Goal: Obtain resource: Download file/media

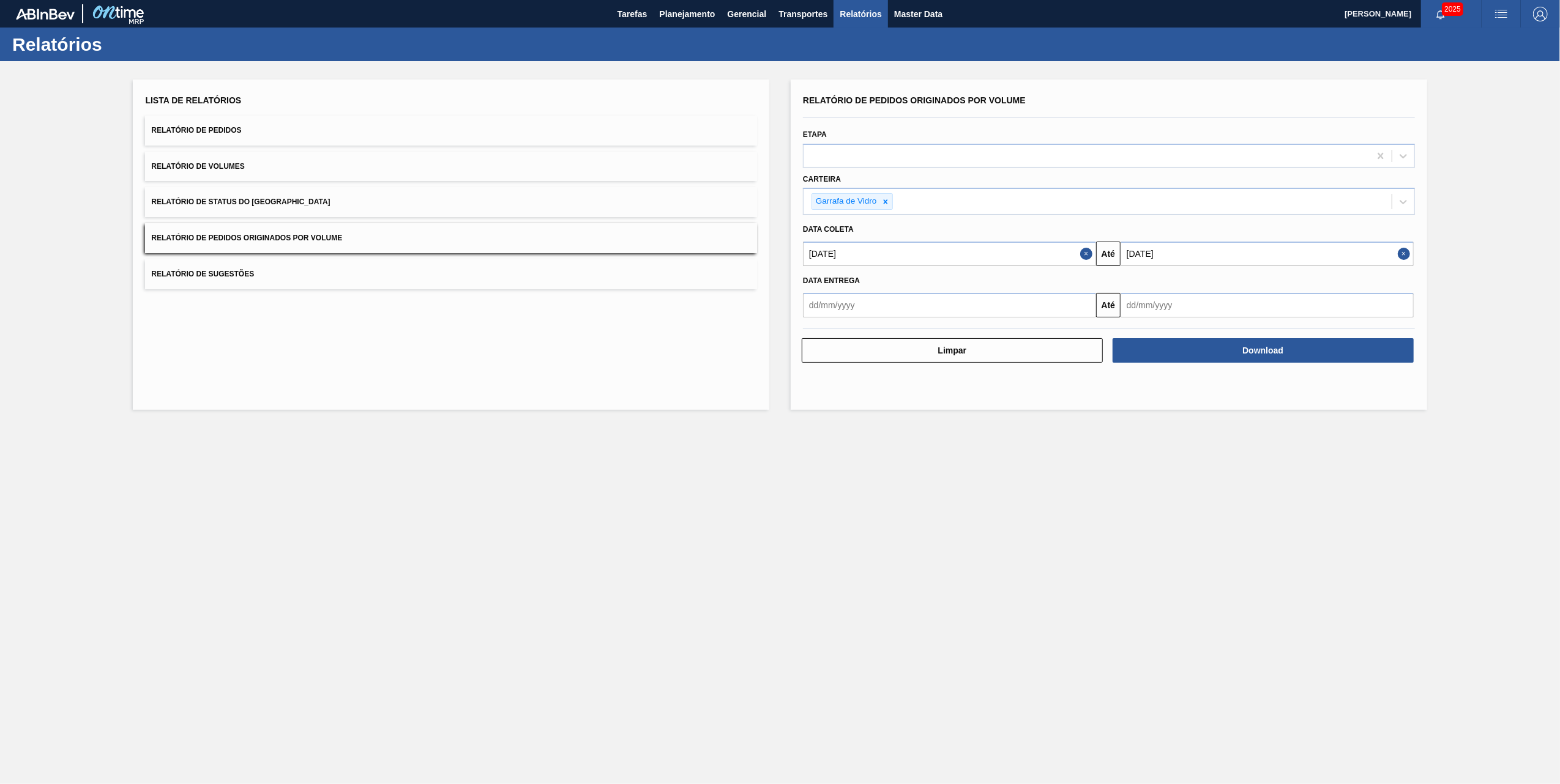
click at [996, 478] on main "Tarefas Planejamento Gerencial Transportes Relatórios Master Data [PERSON_NAME]…" at bounding box center [780, 392] width 1560 height 784
click at [1232, 350] on button "Download" at bounding box center [1263, 350] width 301 height 24
click at [684, 18] on span "Planejamento" at bounding box center [687, 14] width 56 height 15
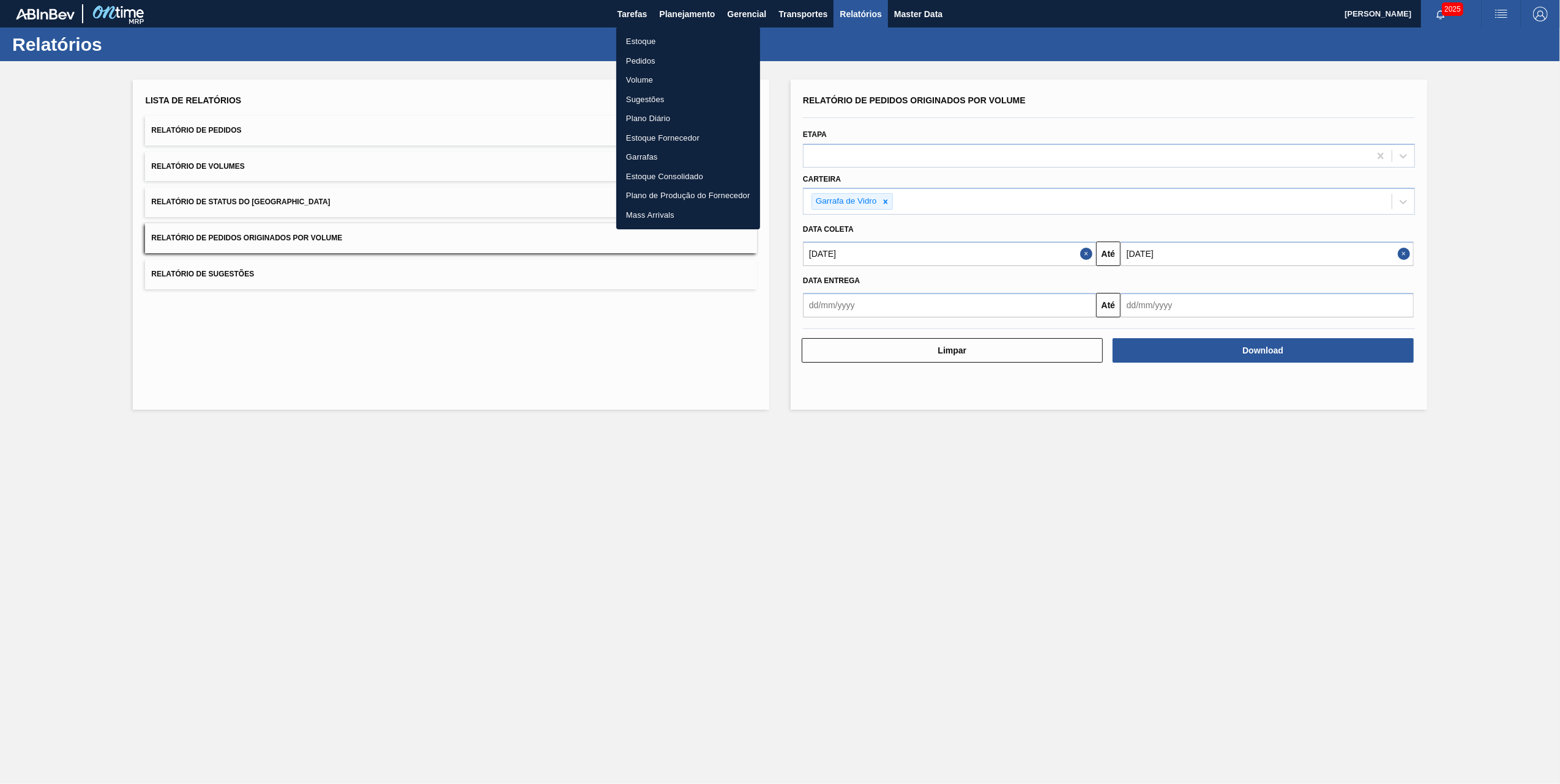
click at [640, 60] on li "Pedidos" at bounding box center [688, 61] width 144 height 20
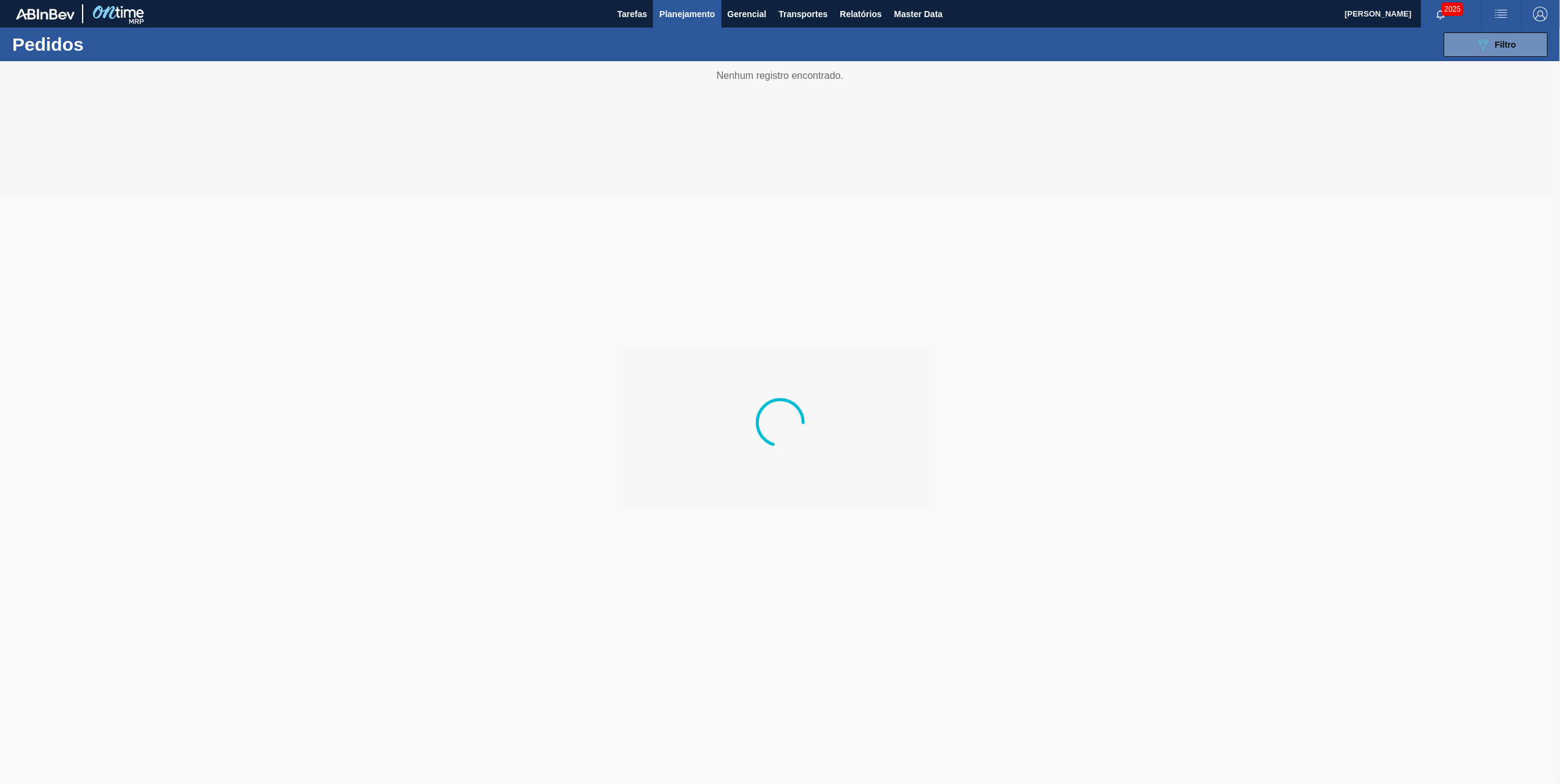
click at [1513, 59] on div "089F7B8B-B2A5-4AFE-B5C0-19BA573D28AC Filtro Código Pedido Portal Códido PO SAP …" at bounding box center [878, 45] width 1352 height 37
drag, startPoint x: 1506, startPoint y: 54, endPoint x: 1497, endPoint y: 52, distance: 9.2
click at [1502, 52] on button "089F7B8B-B2A5-4AFE-B5C0-19BA573D28AC Filtro" at bounding box center [1496, 45] width 104 height 24
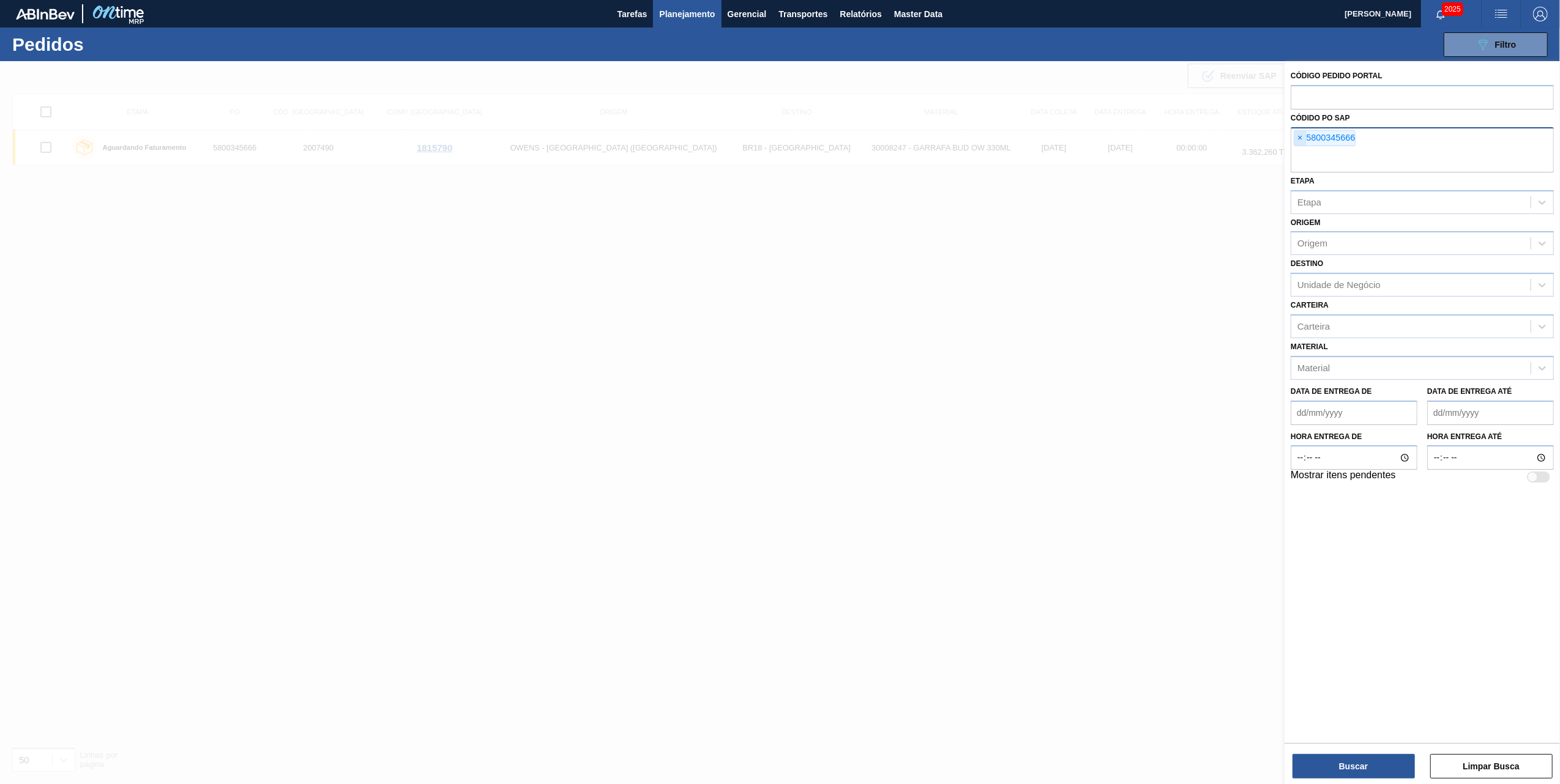
click at [1303, 136] on span "×" at bounding box center [1300, 138] width 12 height 15
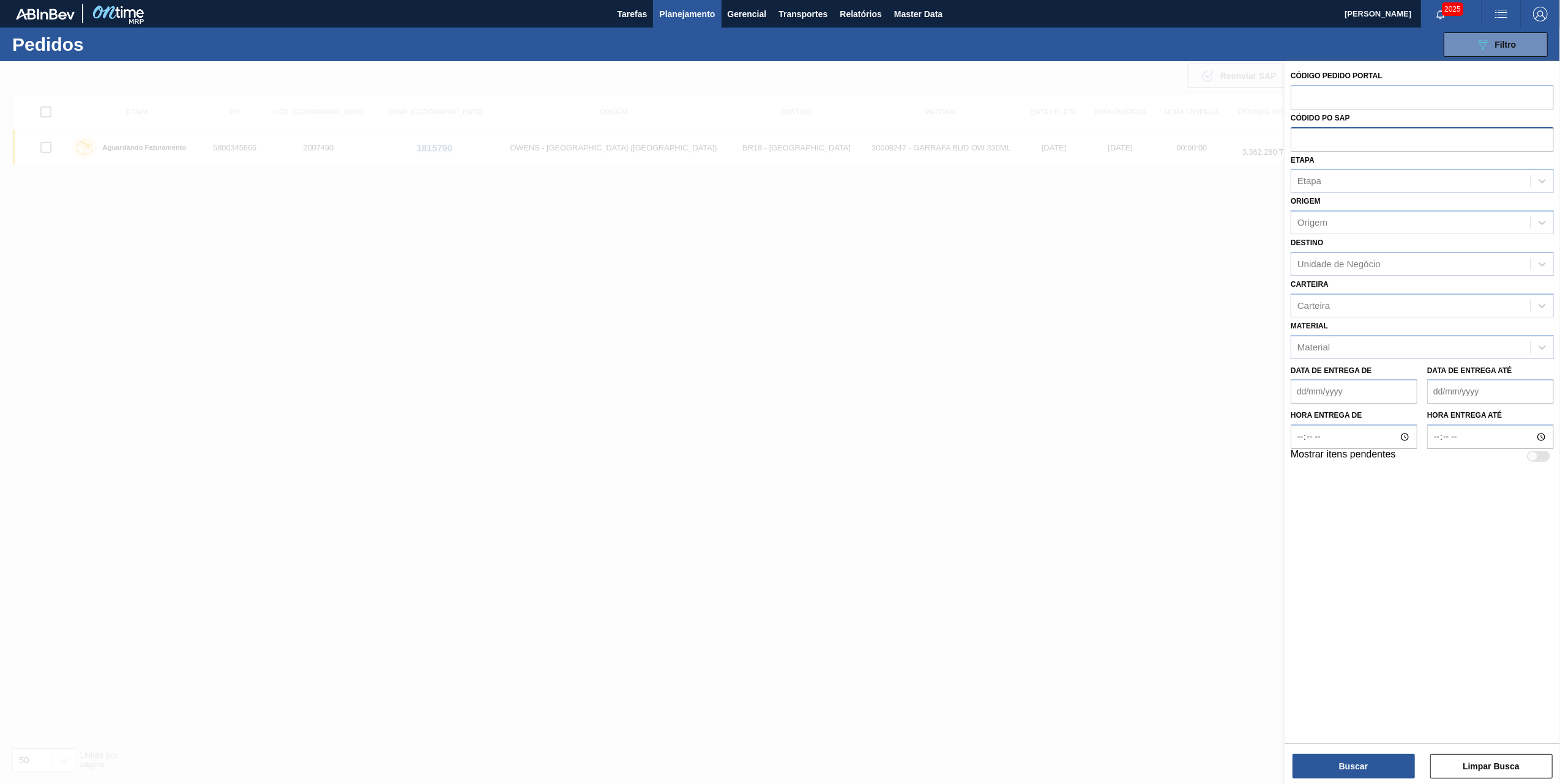
paste input "text"
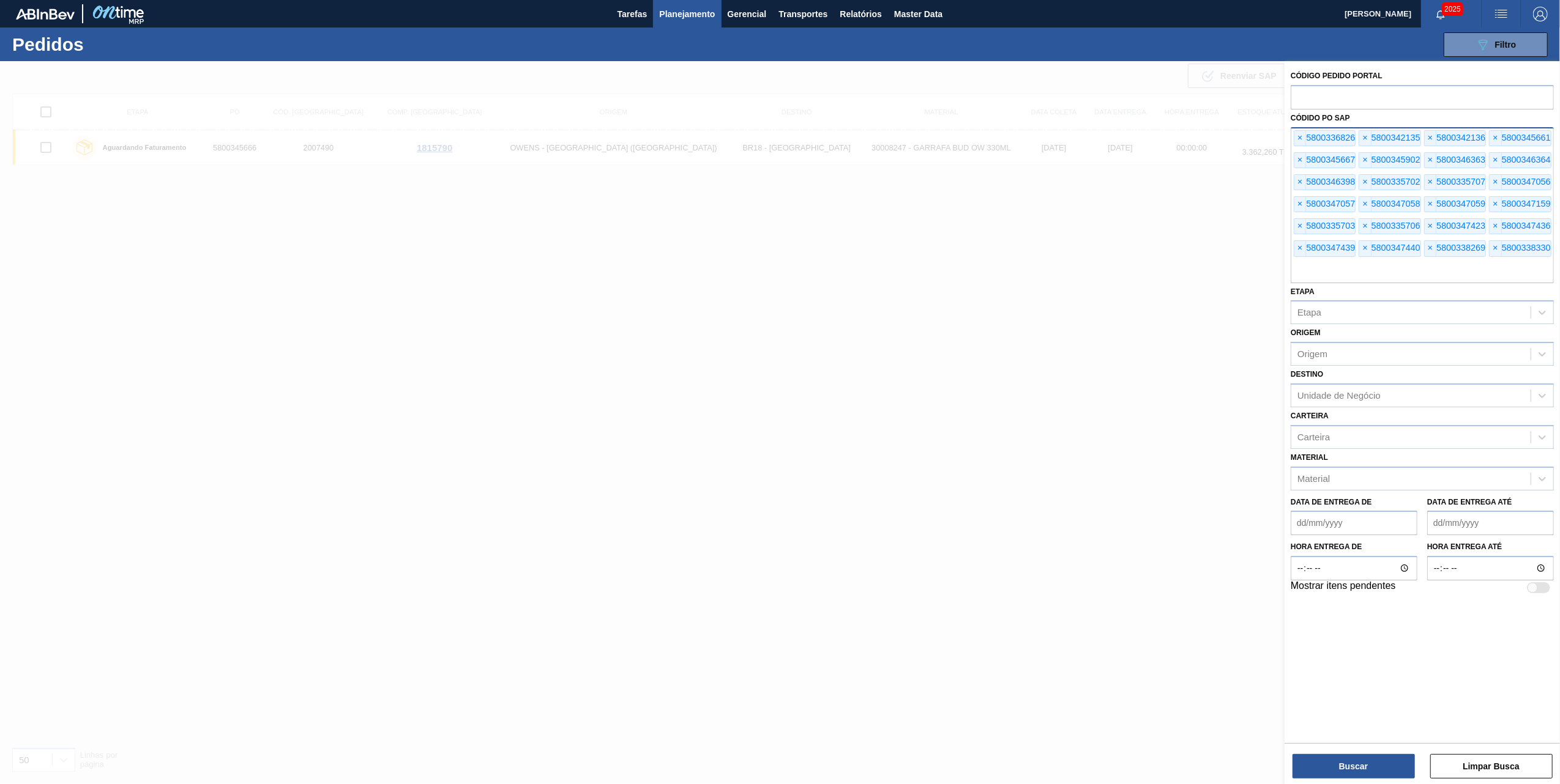
click at [1333, 750] on div "Buscar Limpar Busca" at bounding box center [1422, 760] width 276 height 34
click at [1332, 762] on button "Buscar" at bounding box center [1354, 766] width 123 height 24
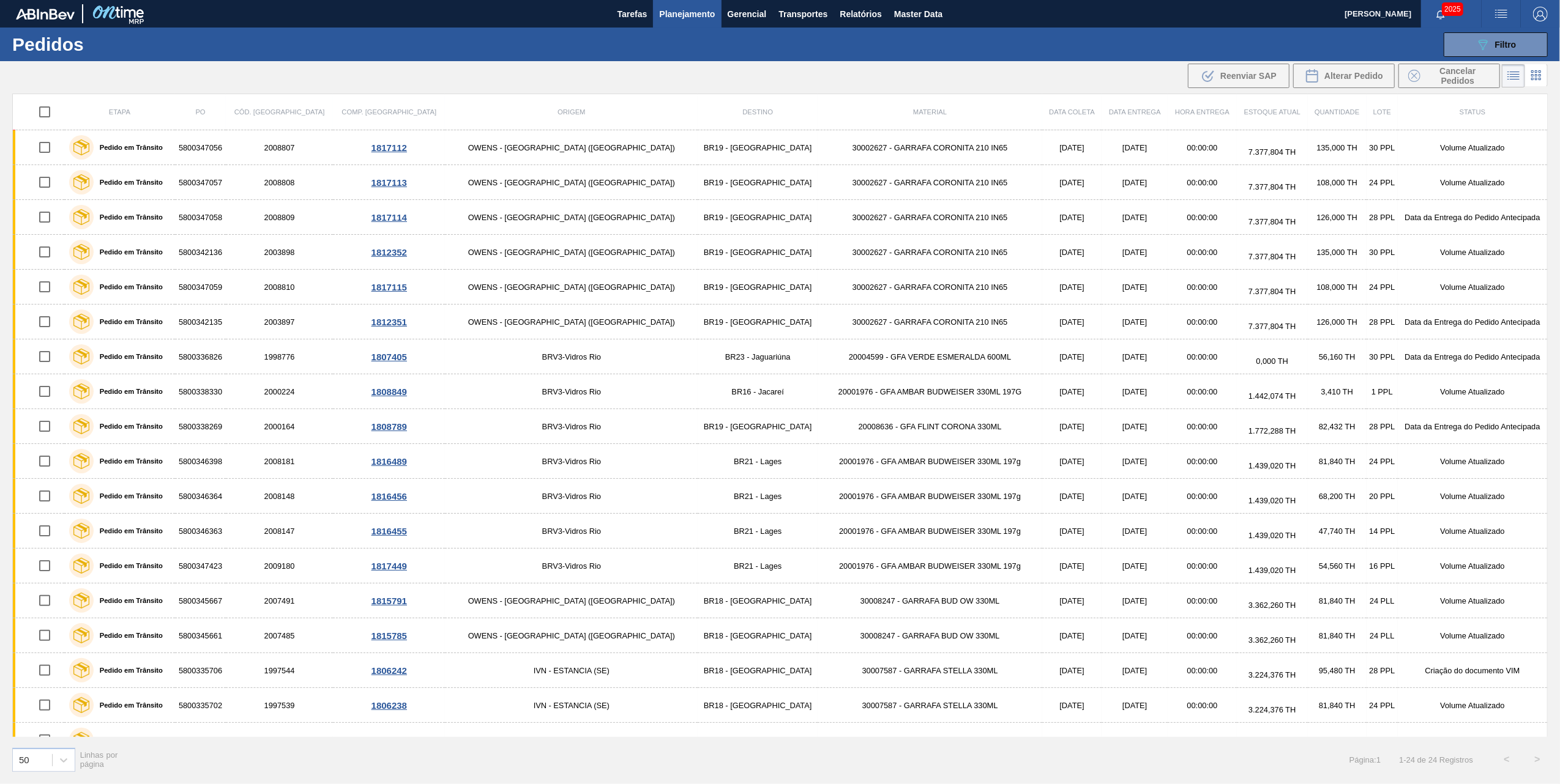
click at [1049, 112] on span "Data coleta" at bounding box center [1072, 112] width 46 height 7
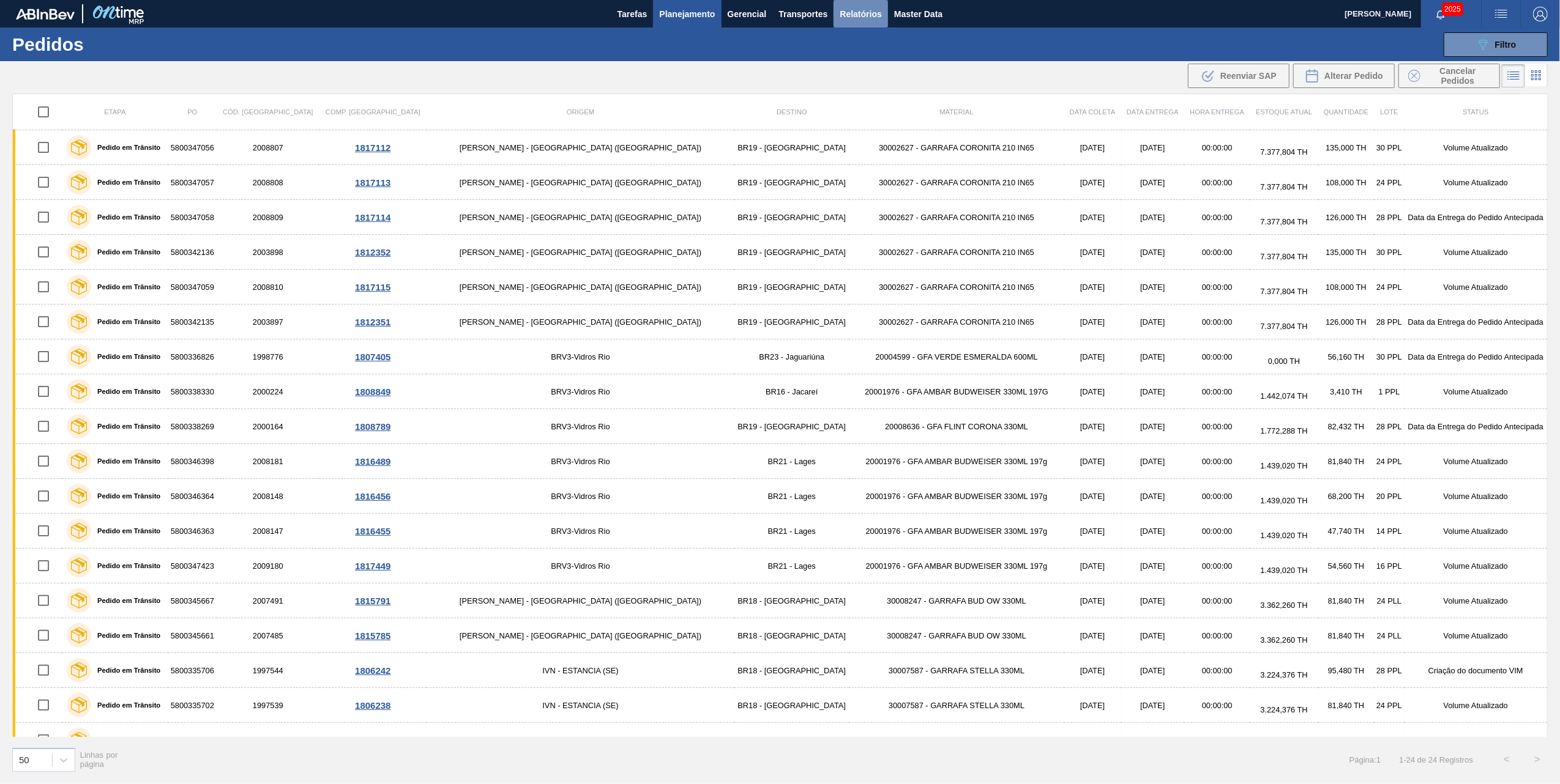
click at [876, 8] on span "Relatórios" at bounding box center [860, 14] width 42 height 15
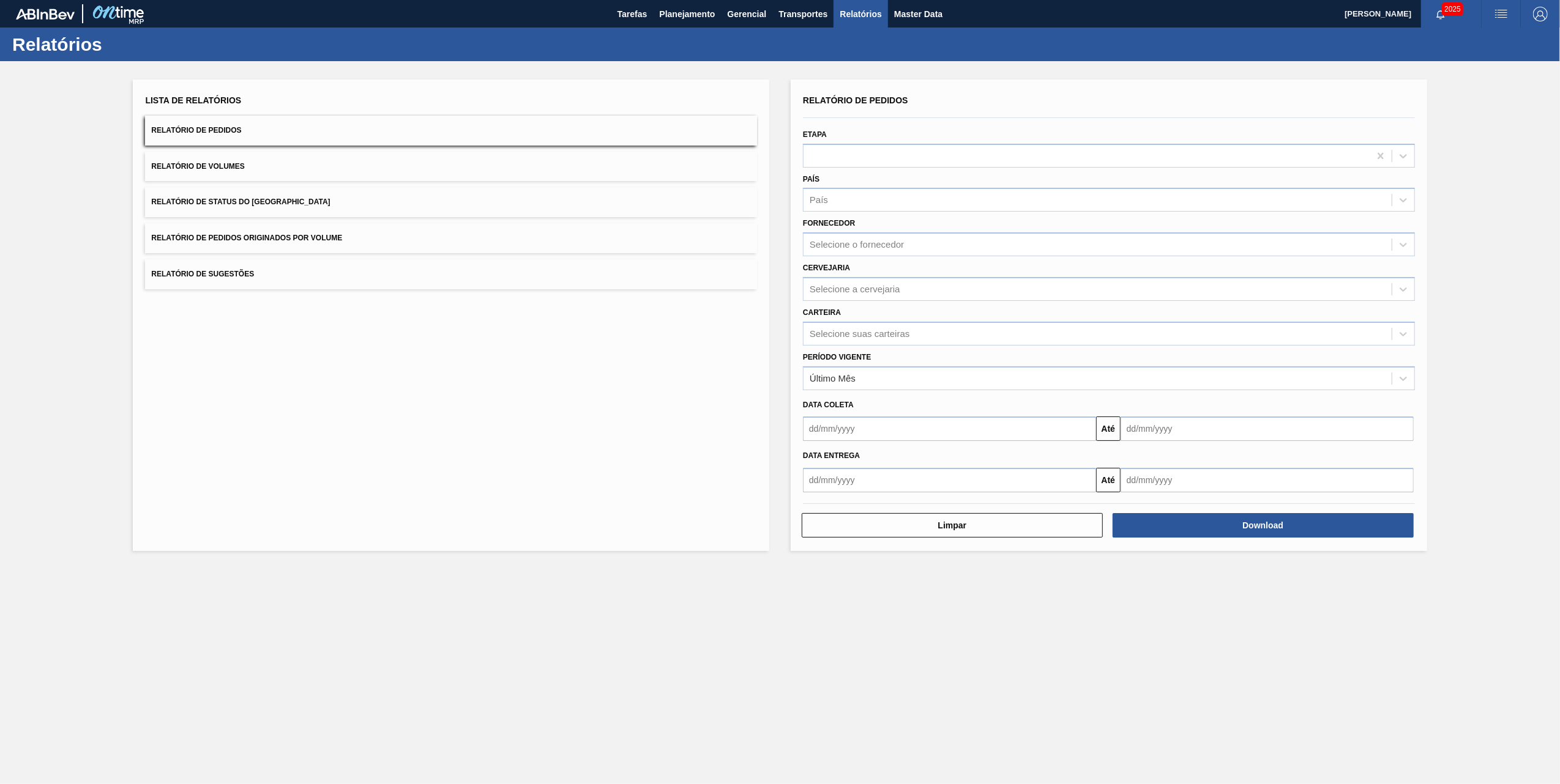
click at [360, 233] on button "Relatório de Pedidos Originados por Volume" at bounding box center [451, 238] width 612 height 30
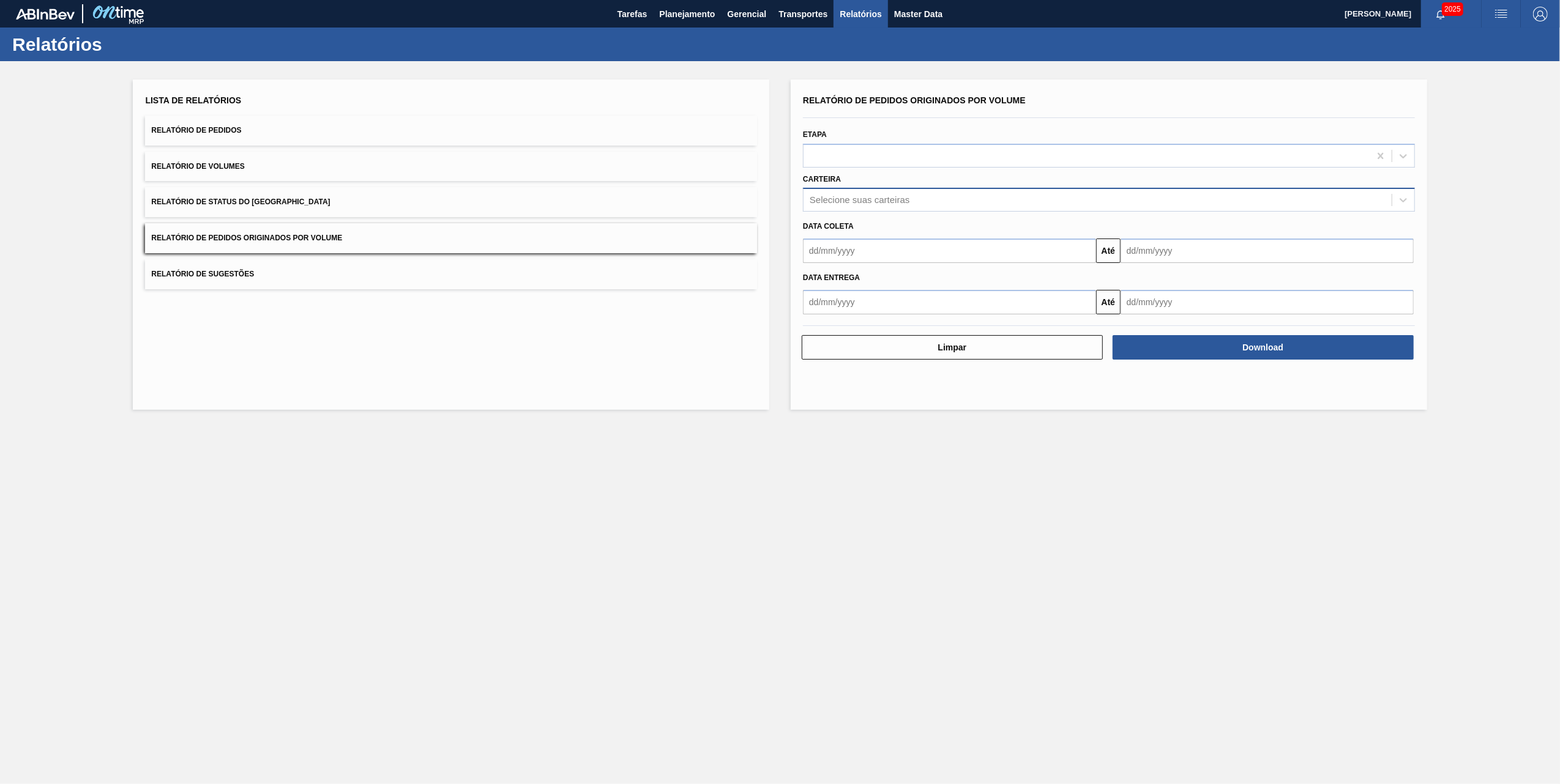
click at [877, 203] on div "Selecione suas carteiras" at bounding box center [859, 200] width 100 height 10
type input "vidro"
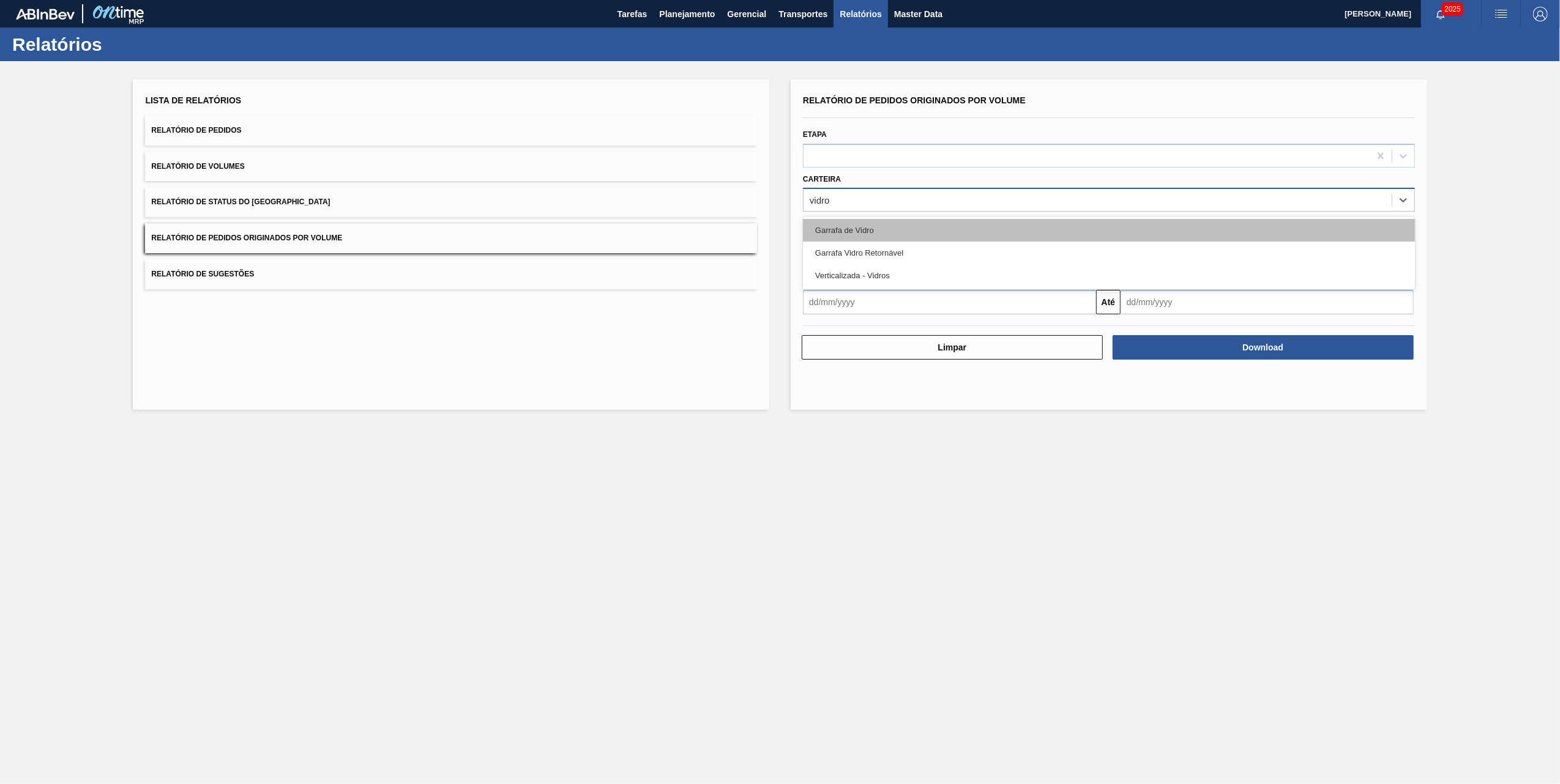
click at [855, 230] on div "Garrafa de Vidro" at bounding box center [1109, 230] width 612 height 22
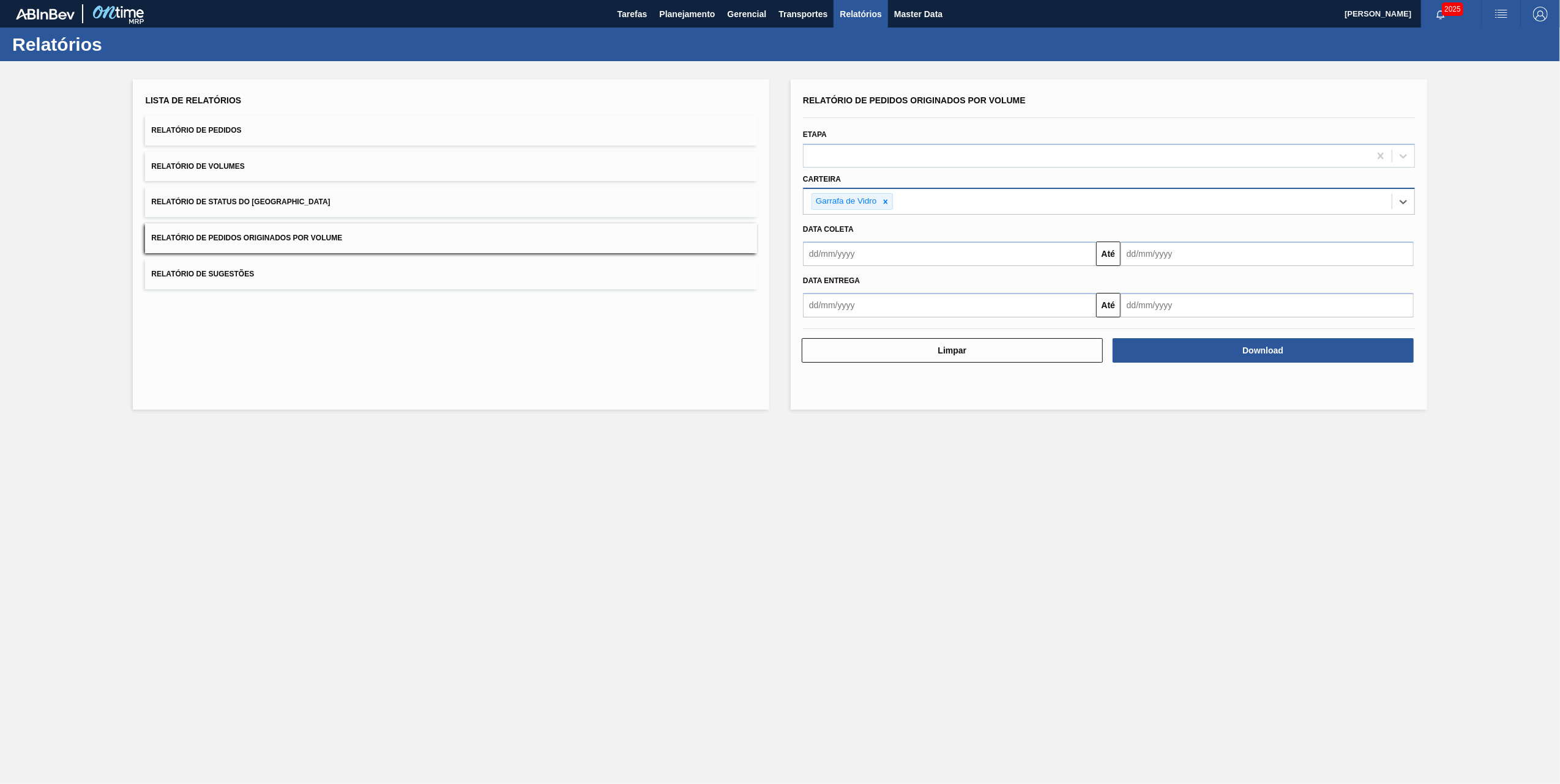
drag, startPoint x: 911, startPoint y: 255, endPoint x: 904, endPoint y: 261, distance: 9.2
click at [910, 255] on input "text" at bounding box center [949, 254] width 293 height 24
click at [914, 321] on div "1" at bounding box center [917, 323] width 16 height 16
type input "[DATE]"
click at [1168, 257] on input "text" at bounding box center [1267, 254] width 293 height 24
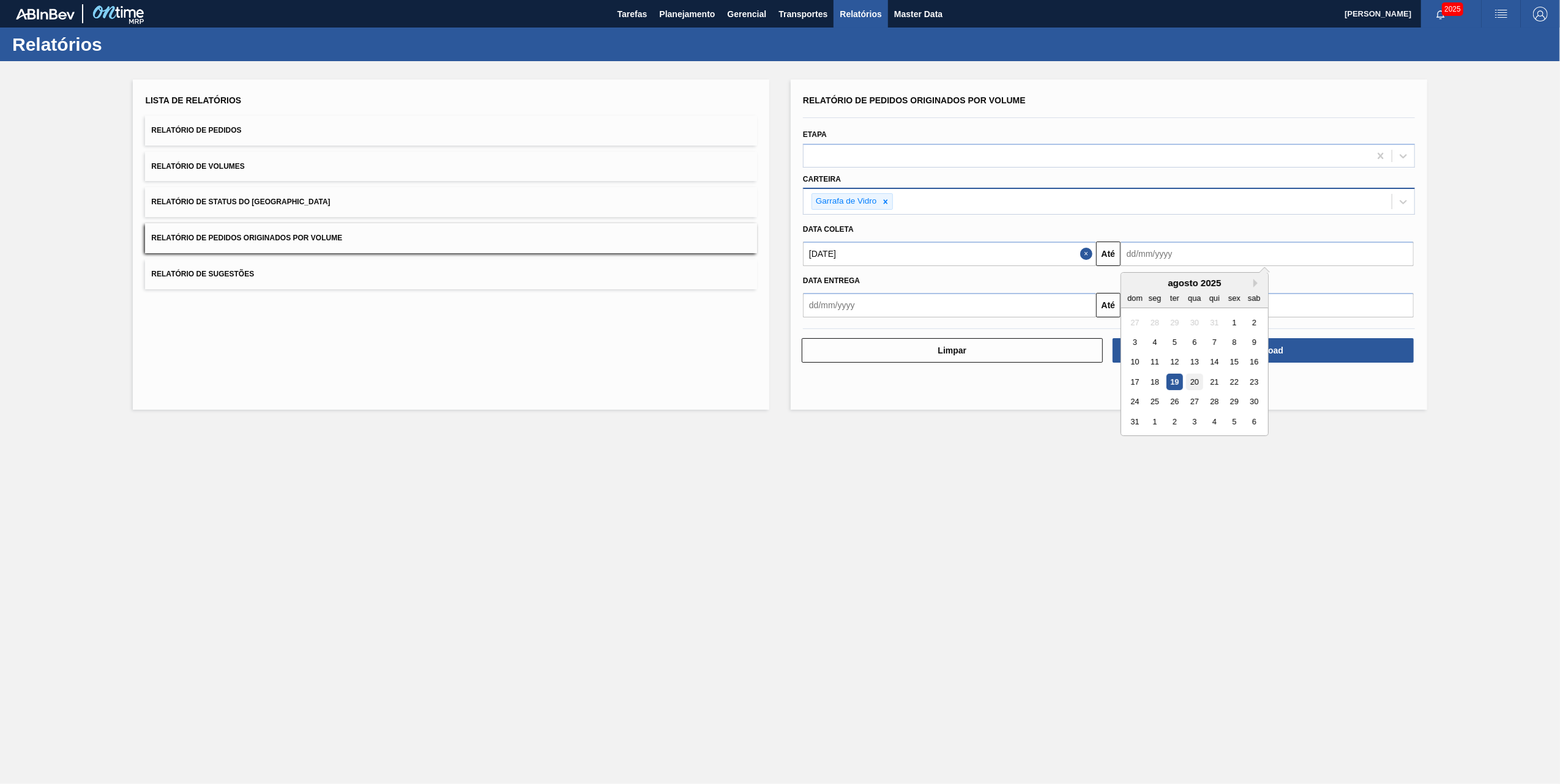
click at [1195, 379] on div "20" at bounding box center [1194, 382] width 16 height 16
type input "[DATE]"
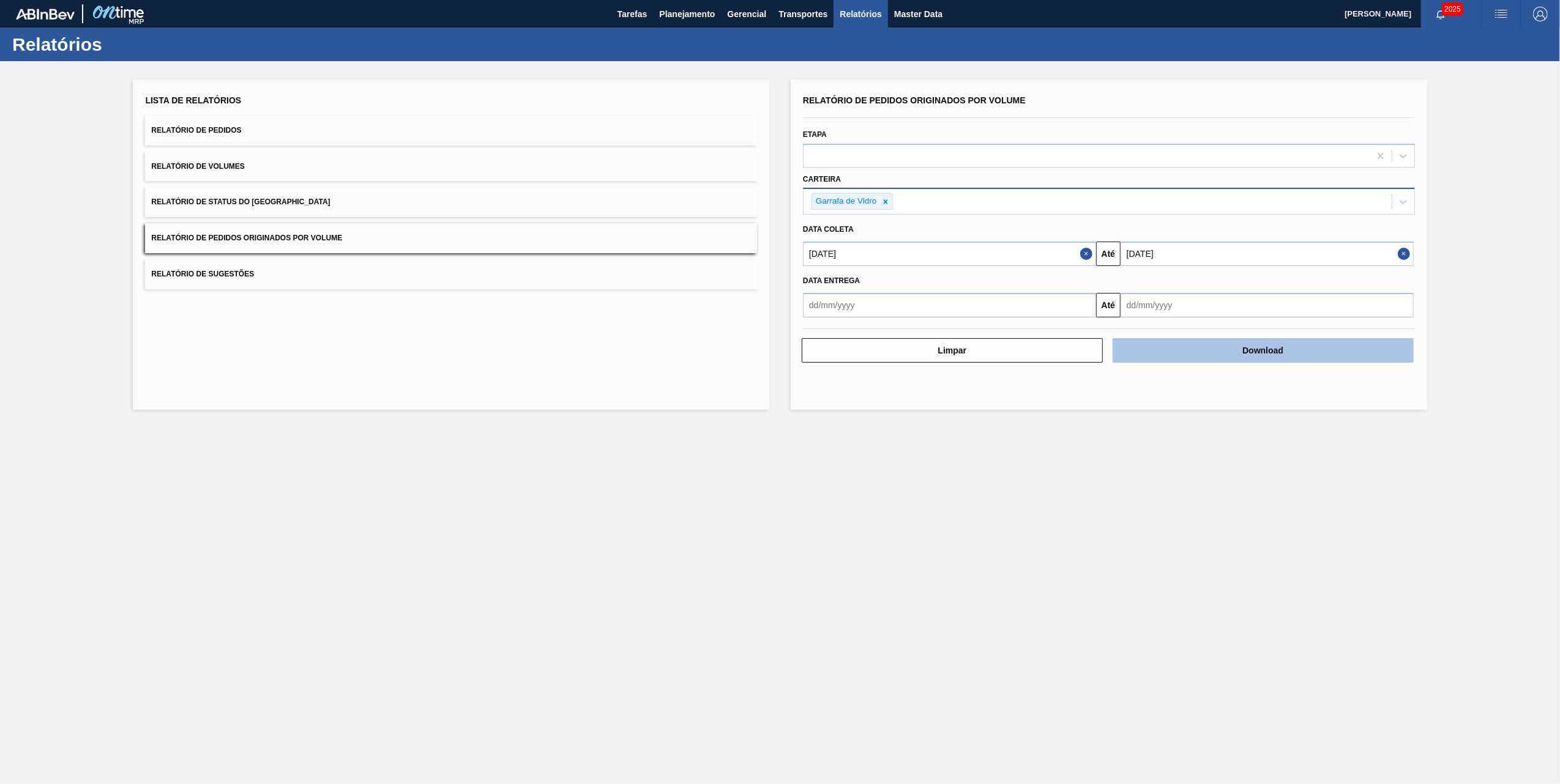
click at [1235, 348] on button "Download" at bounding box center [1263, 350] width 301 height 24
click at [701, 461] on main "Tarefas Planejamento Gerencial Transportes Relatórios Master Data [PERSON_NAME]…" at bounding box center [780, 392] width 1560 height 784
click at [671, 12] on span "Planejamento" at bounding box center [687, 14] width 56 height 15
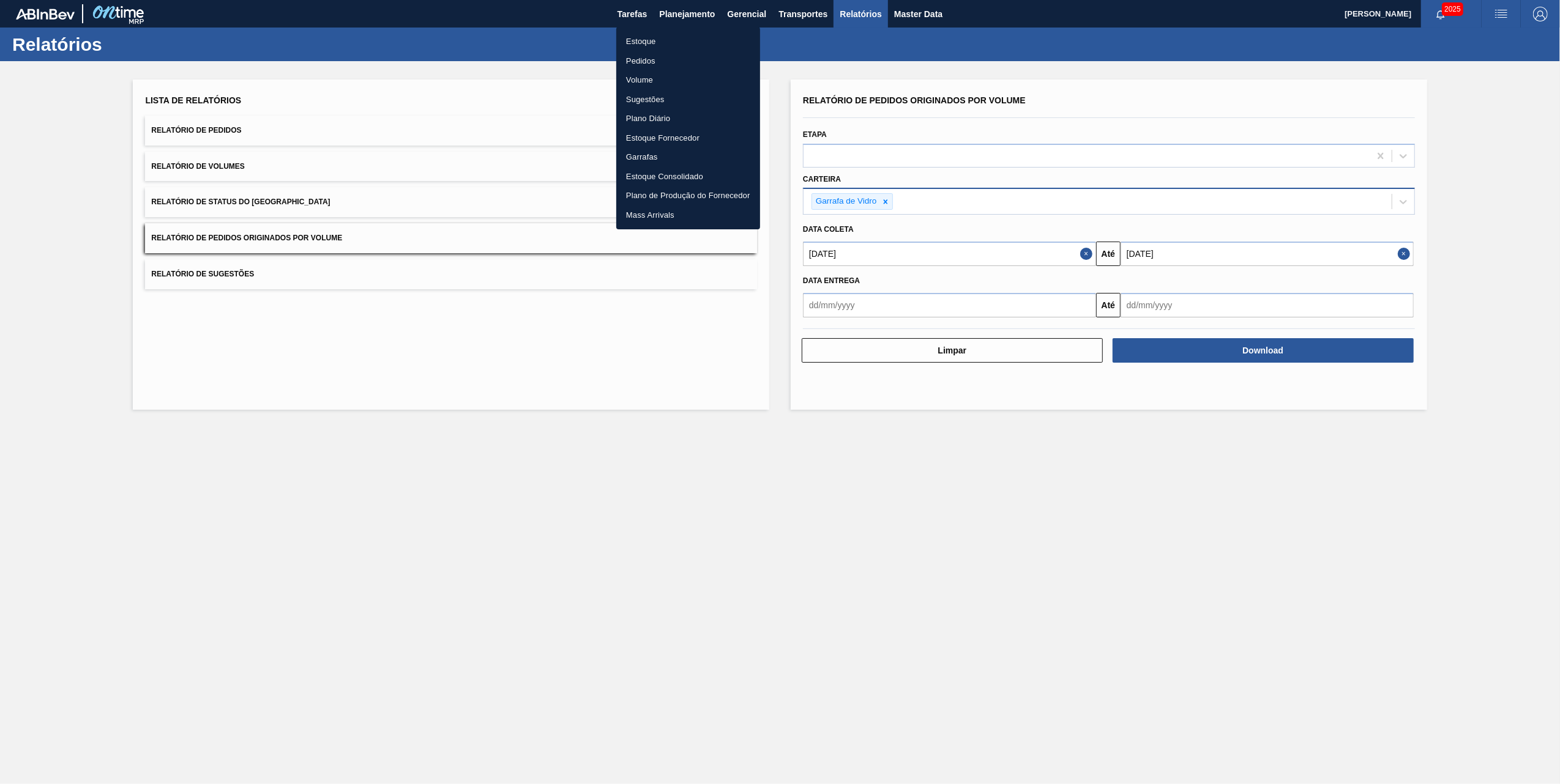
click at [642, 58] on li "Pedidos" at bounding box center [688, 61] width 144 height 20
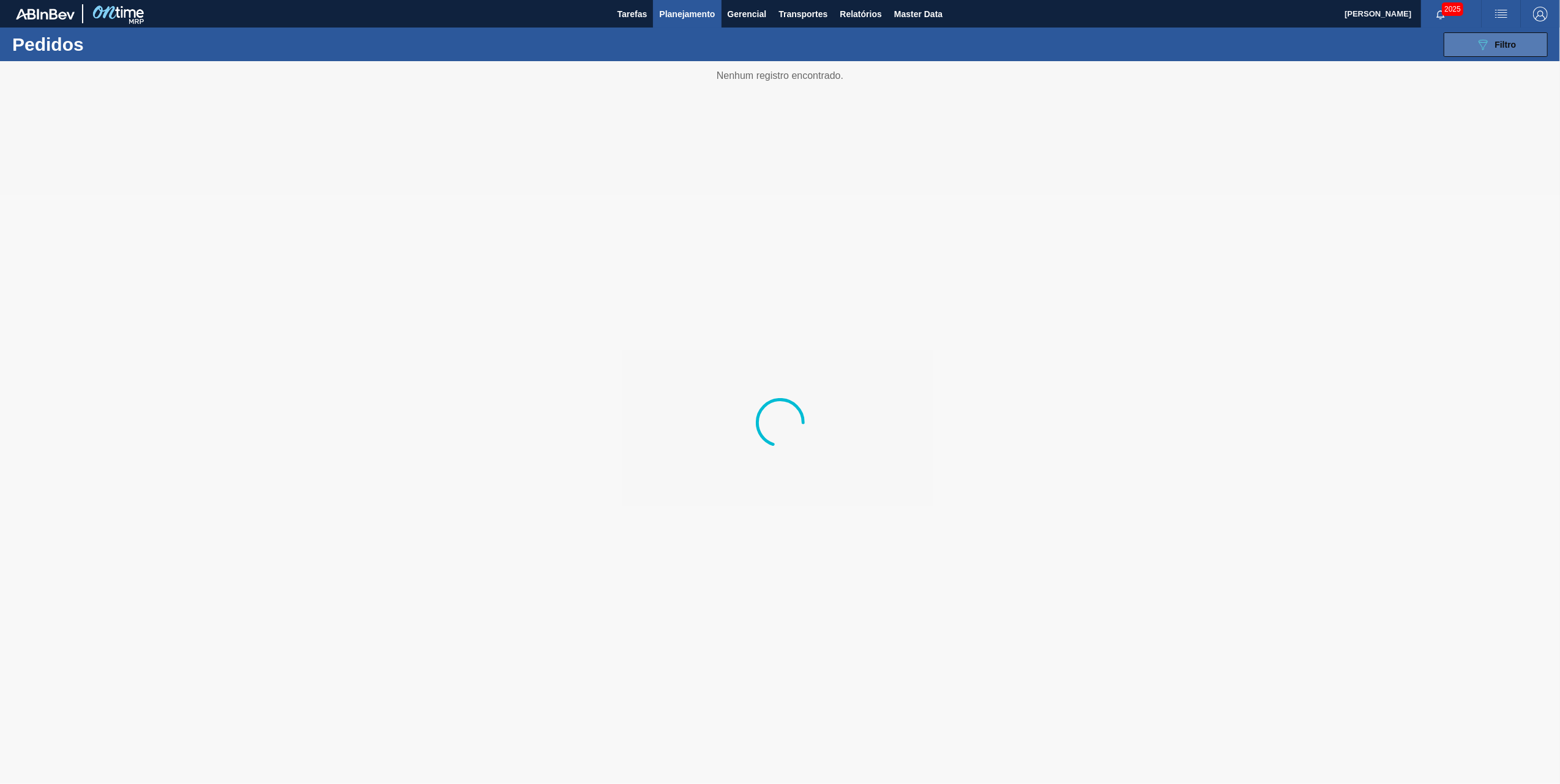
click at [1507, 45] on span "Filtro" at bounding box center [1506, 44] width 21 height 10
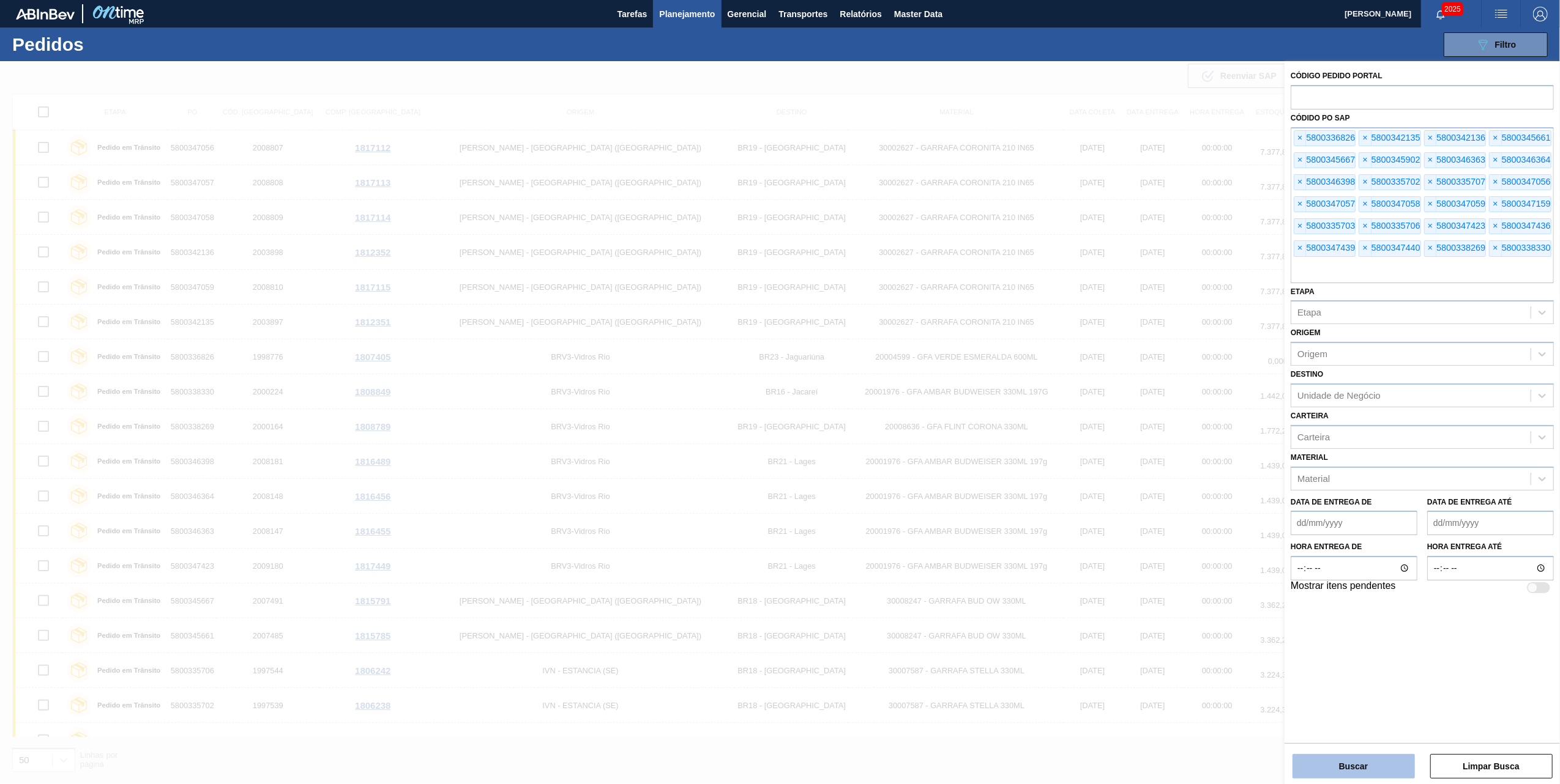
click at [1311, 769] on button "Buscar" at bounding box center [1354, 766] width 123 height 24
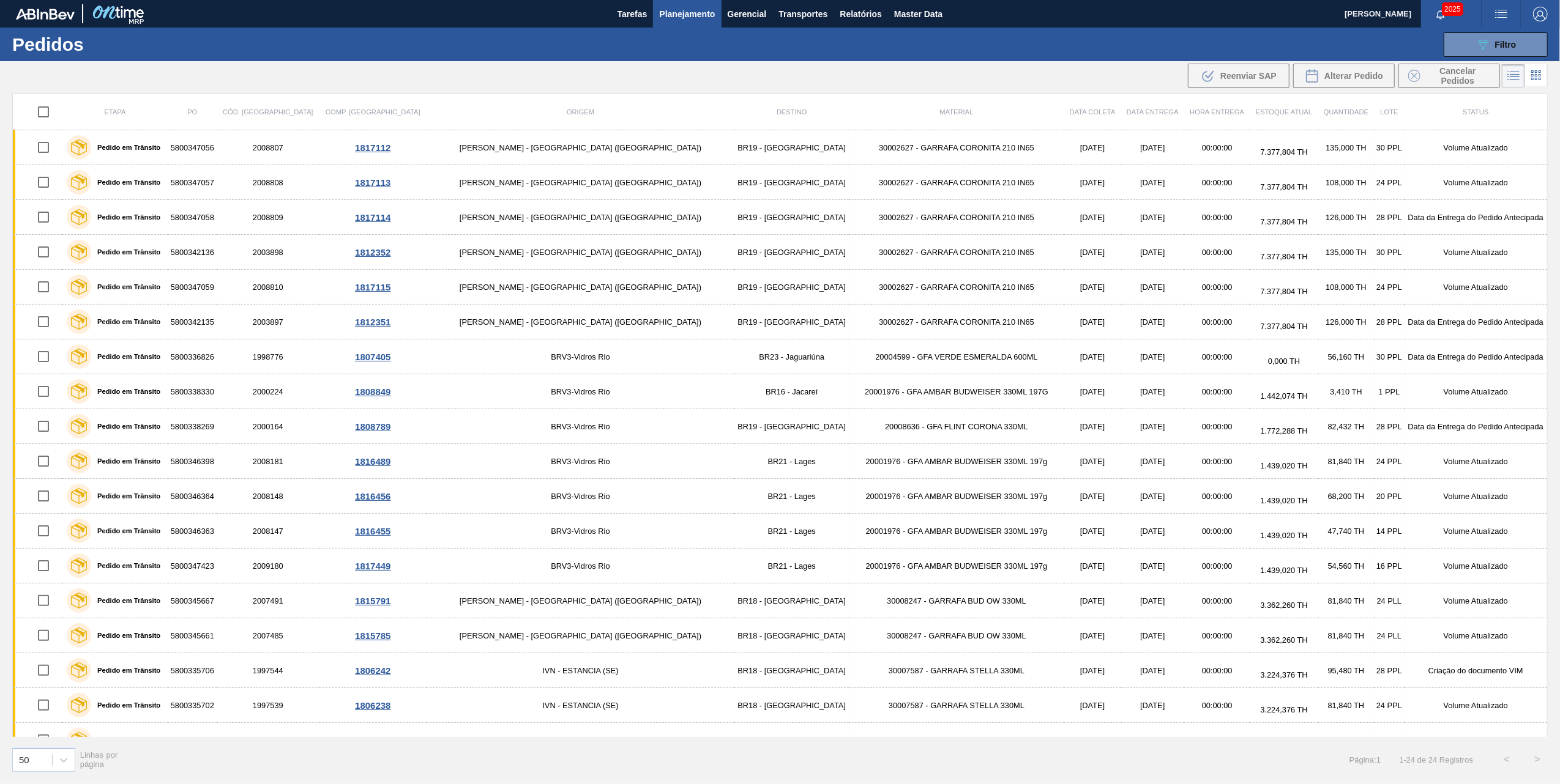
scroll to position [235, 0]
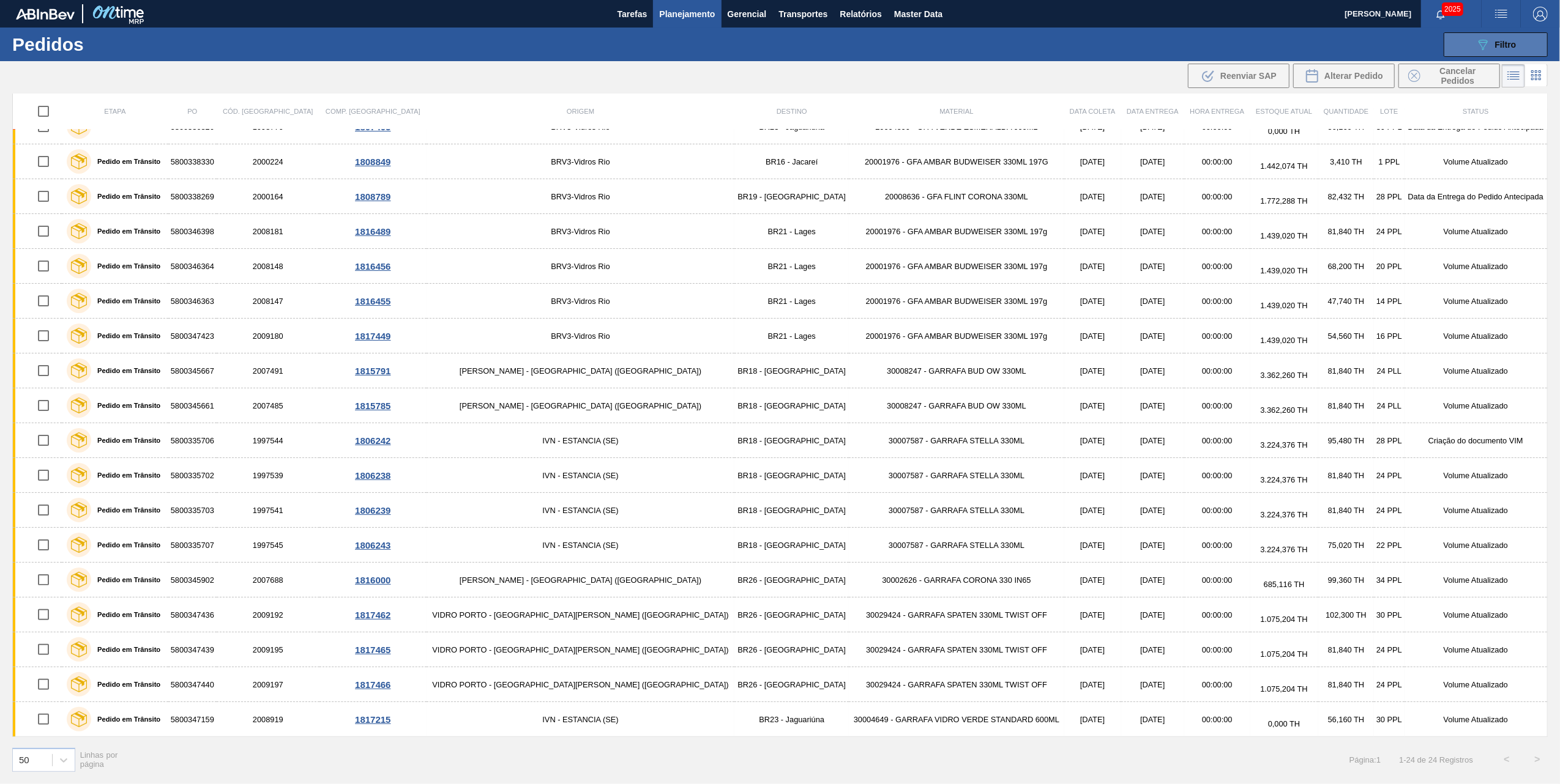
click at [1480, 37] on icon "089F7B8B-B2A5-4AFE-B5C0-19BA573D28AC" at bounding box center [1483, 45] width 15 height 15
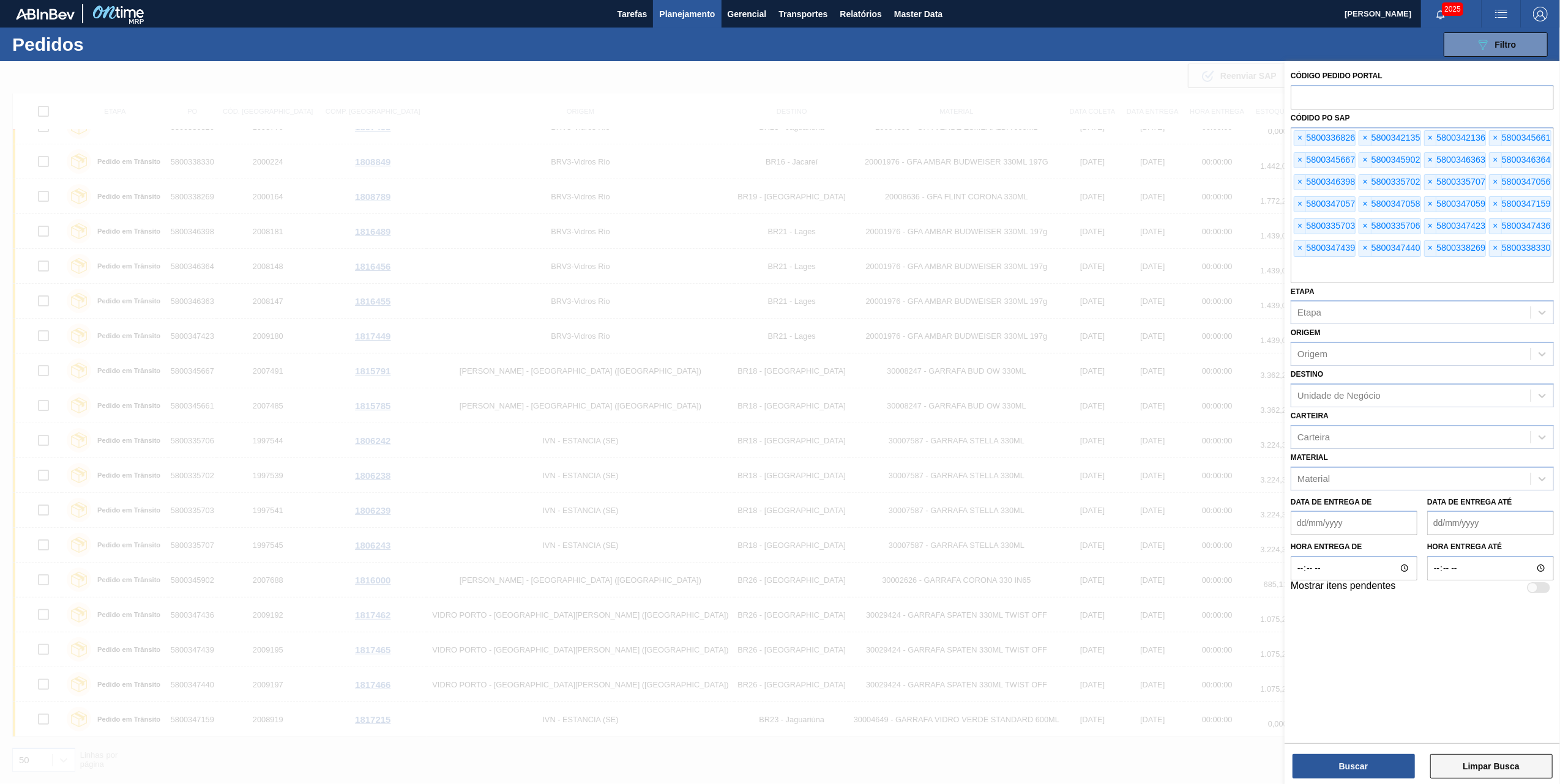
click at [1493, 759] on button "Limpar Busca" at bounding box center [1492, 766] width 123 height 24
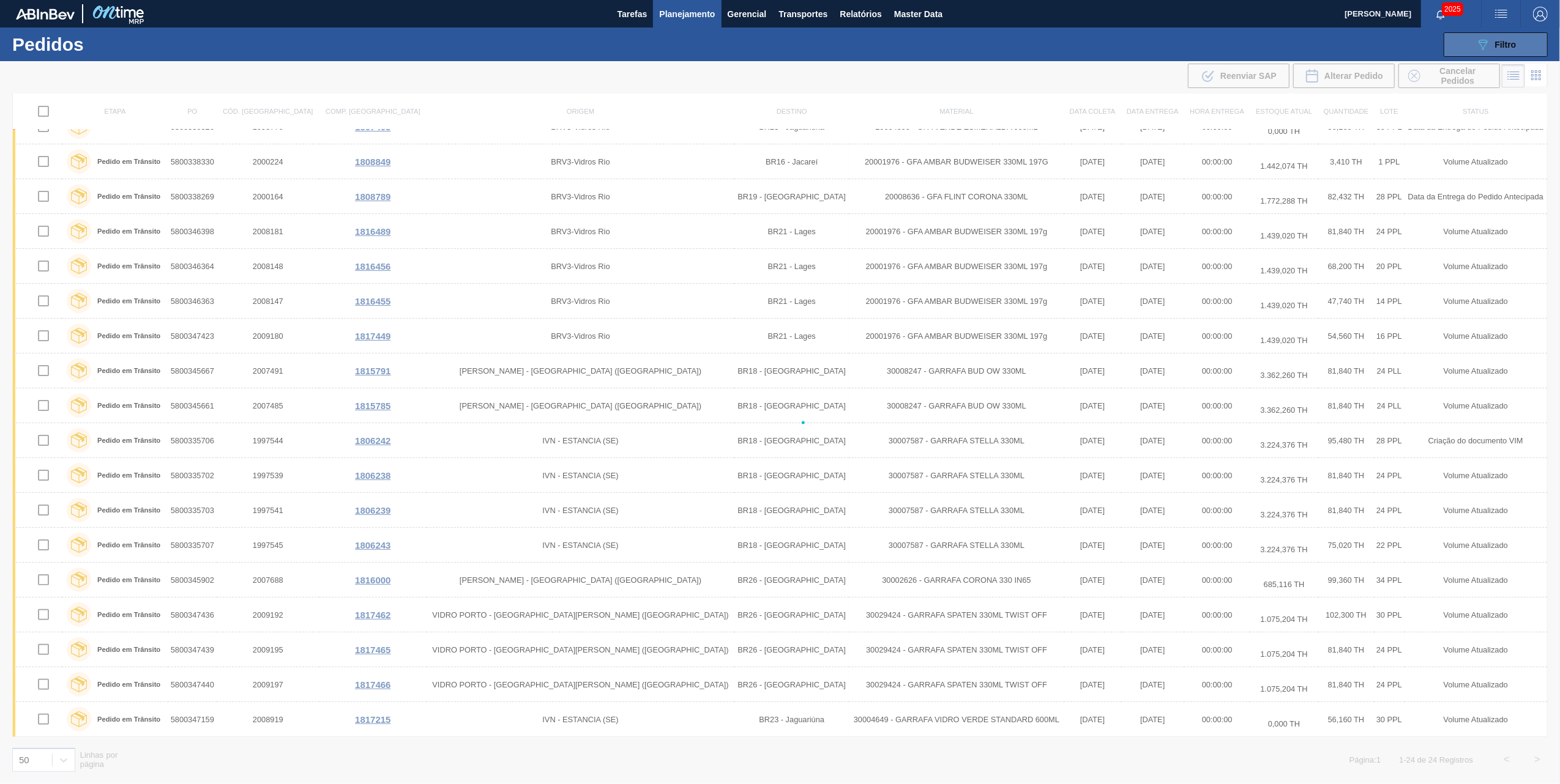
click at [1494, 43] on div "089F7B8B-B2A5-4AFE-B5C0-19BA573D28AC Filtro" at bounding box center [1496, 45] width 41 height 15
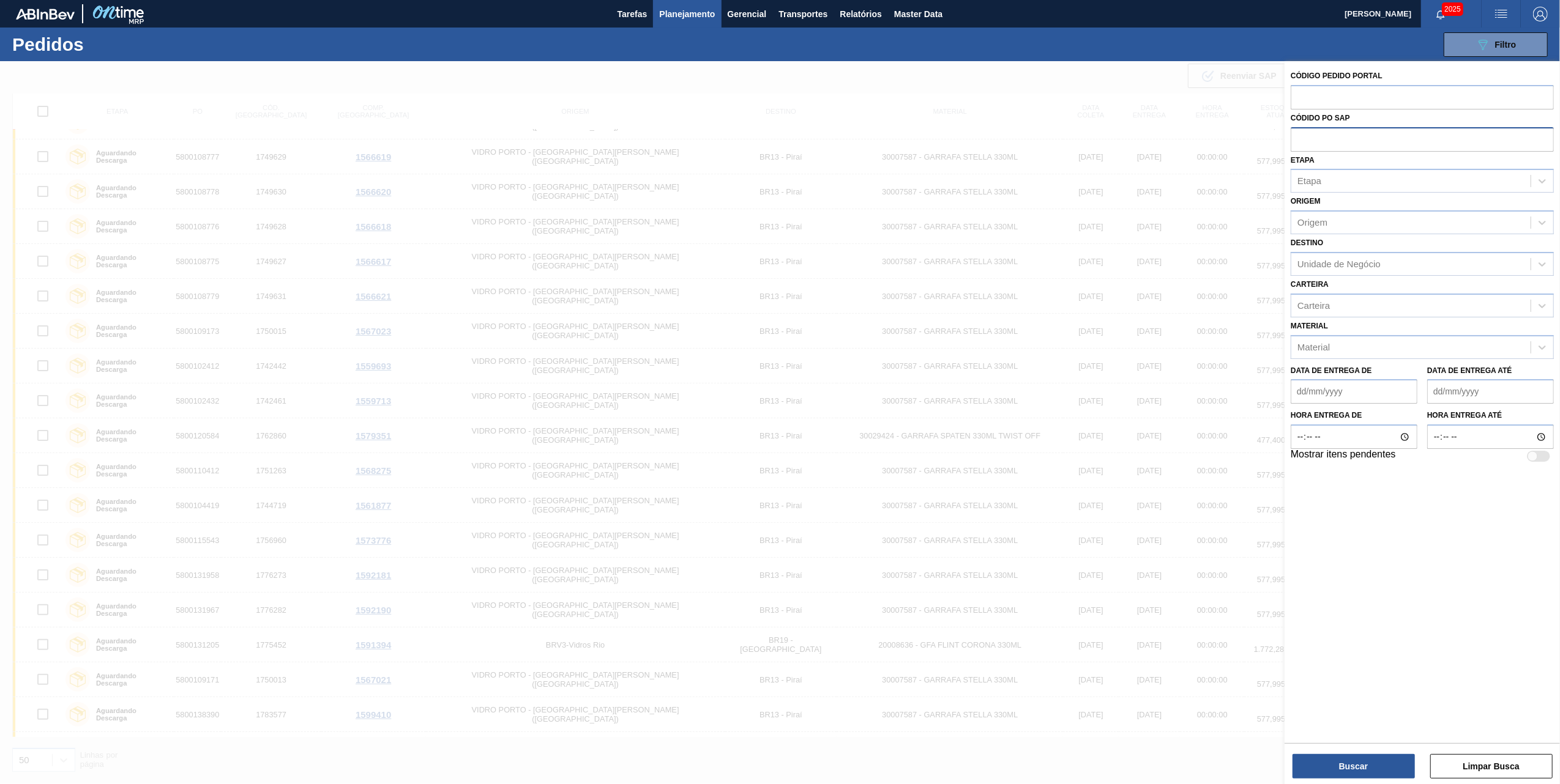
click at [1321, 144] on input "text" at bounding box center [1422, 139] width 264 height 23
paste input "text"
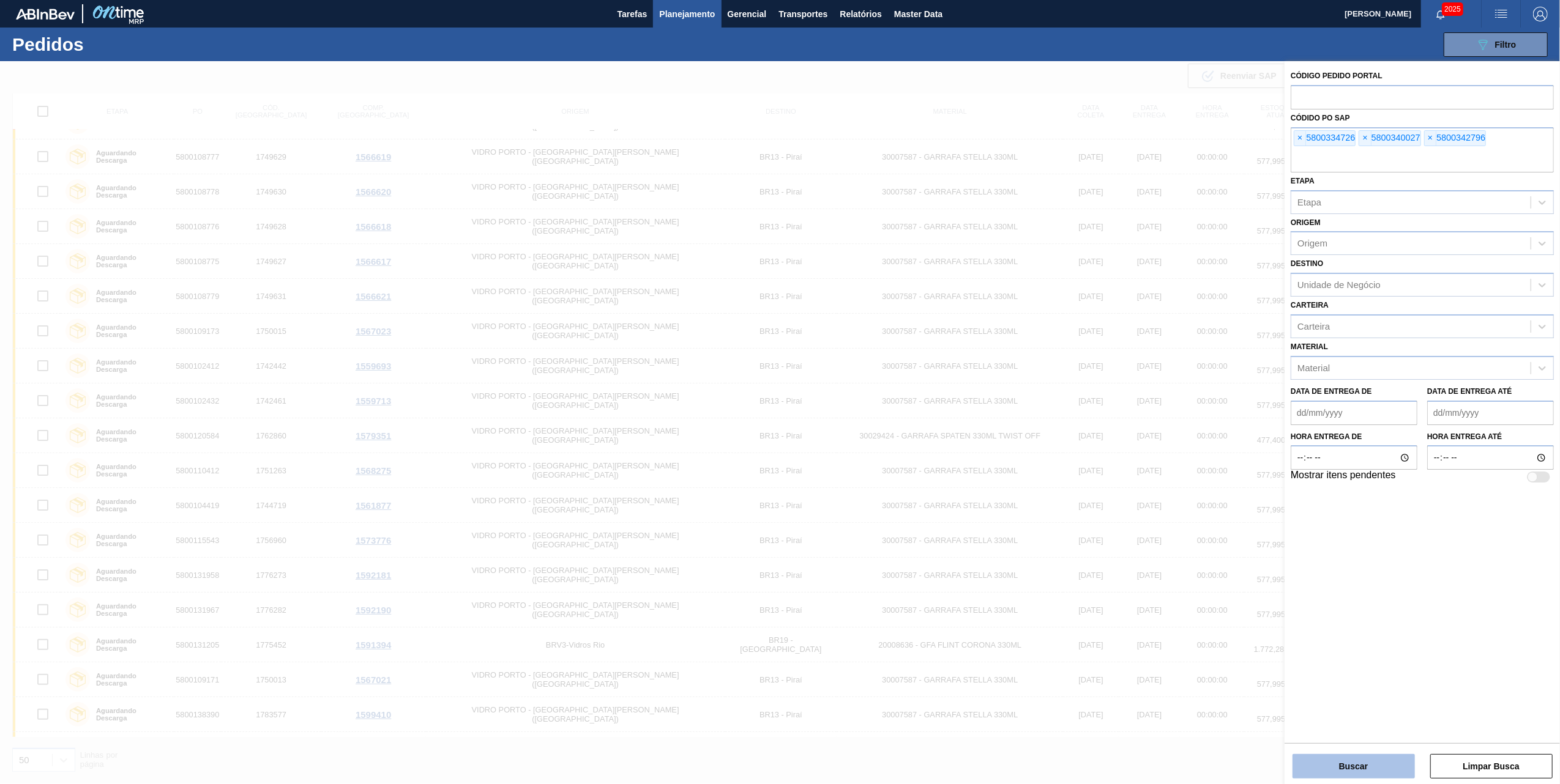
click at [1356, 761] on button "Buscar" at bounding box center [1354, 766] width 123 height 24
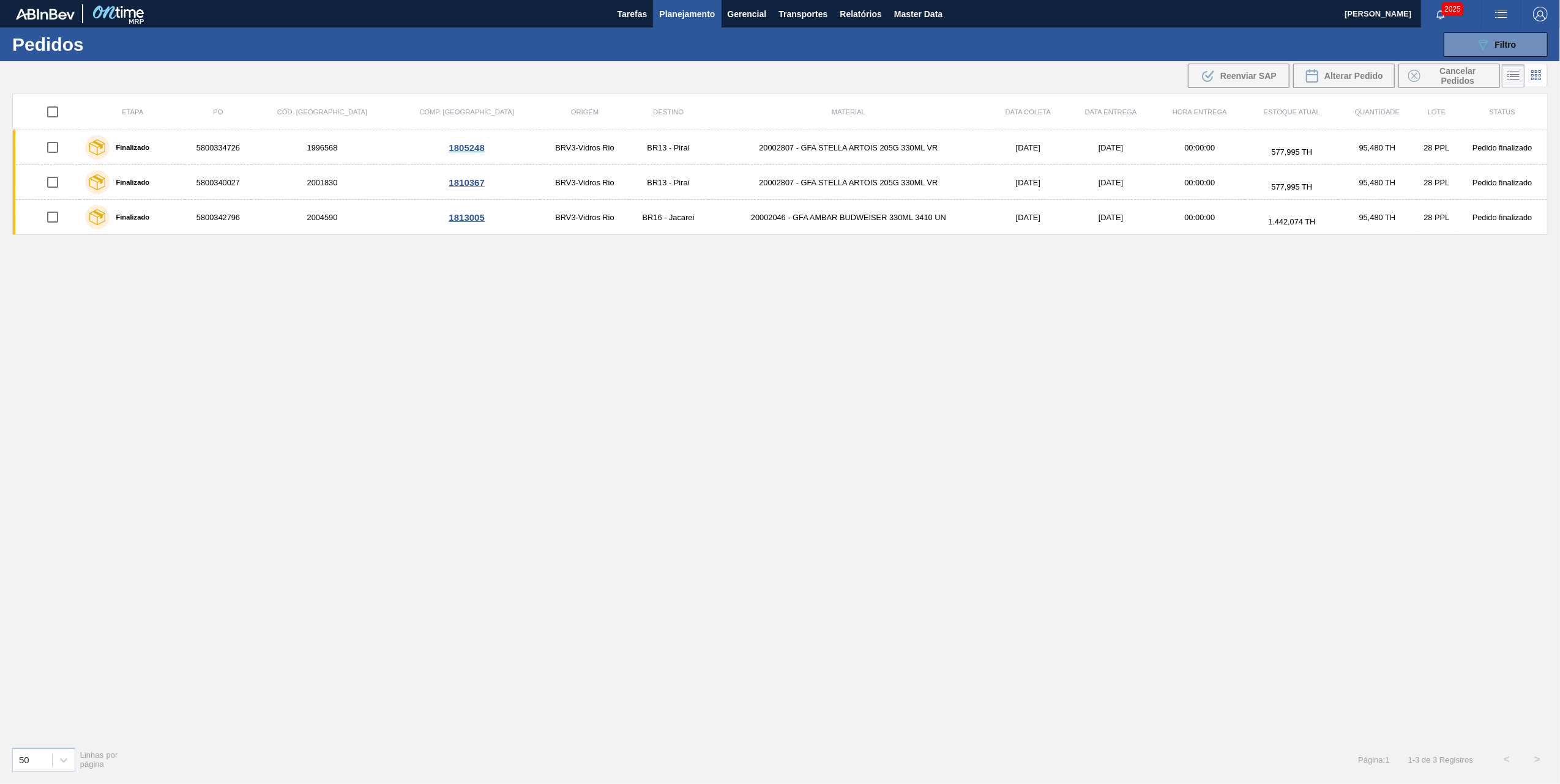
scroll to position [0, 0]
click at [1503, 42] on span "Filtro" at bounding box center [1506, 44] width 21 height 10
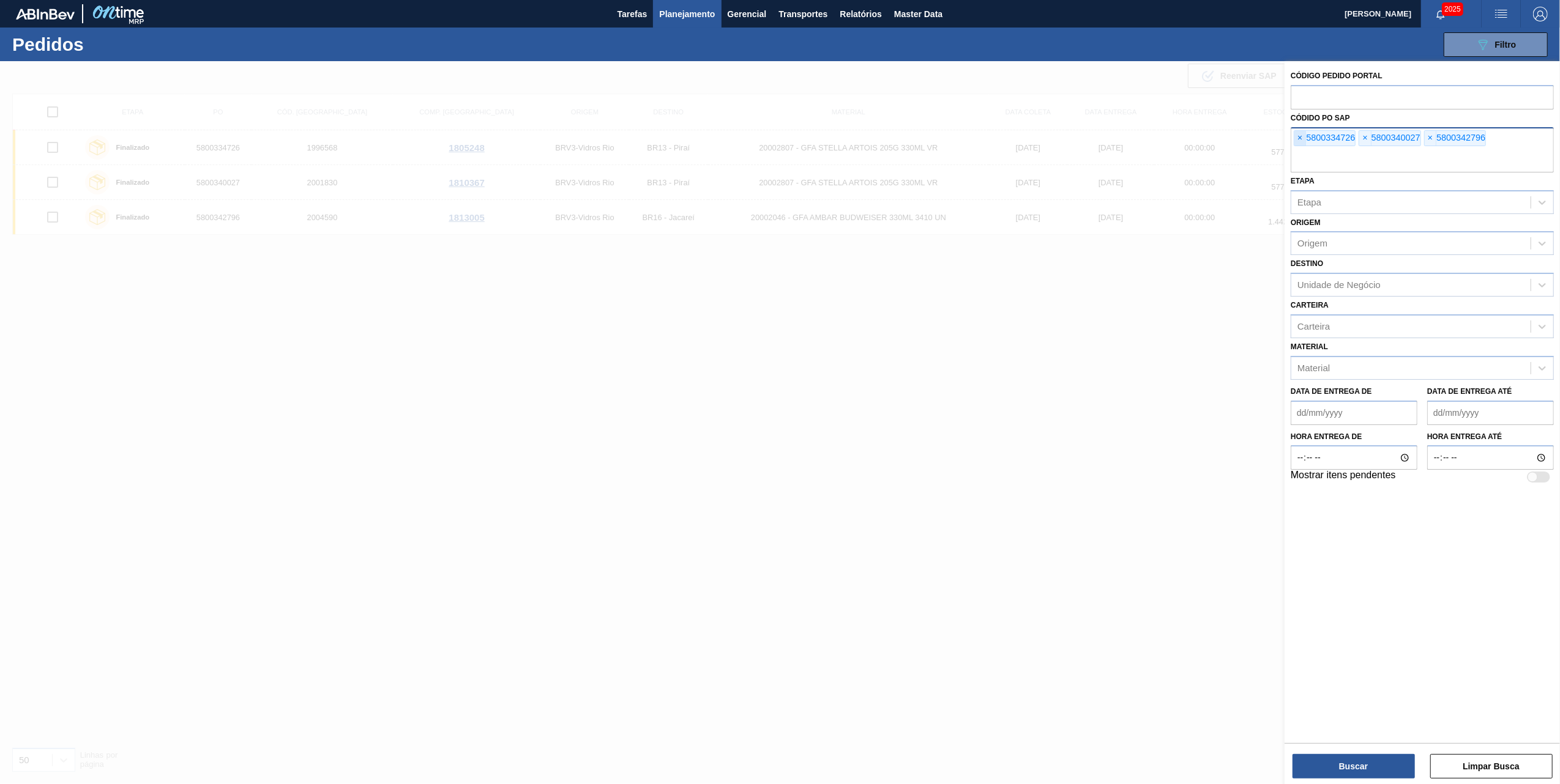
click at [1298, 143] on span "×" at bounding box center [1300, 138] width 12 height 15
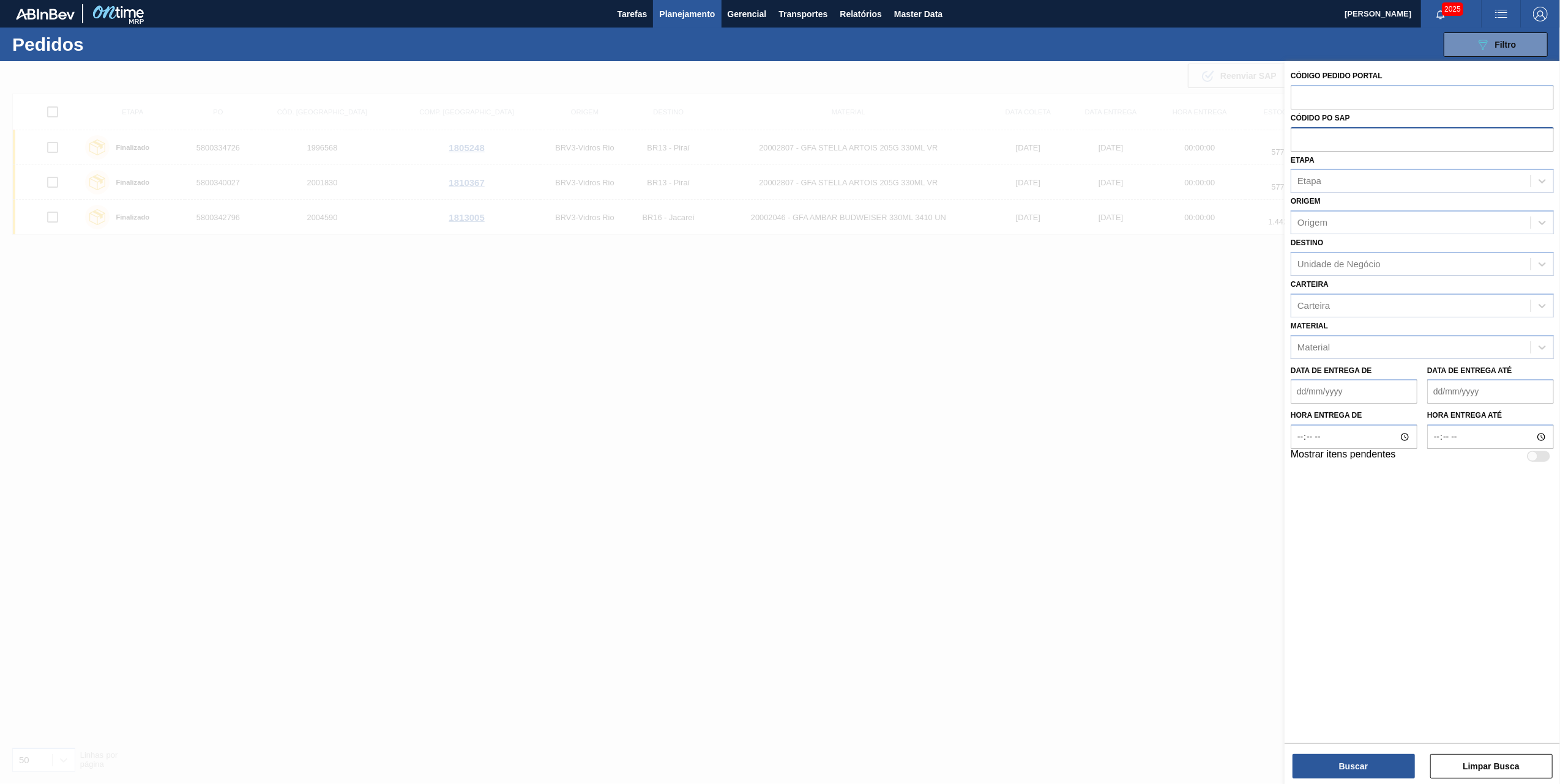
click at [1298, 143] on input "text" at bounding box center [1422, 139] width 264 height 23
paste input "5800341256"
type input "5800341256"
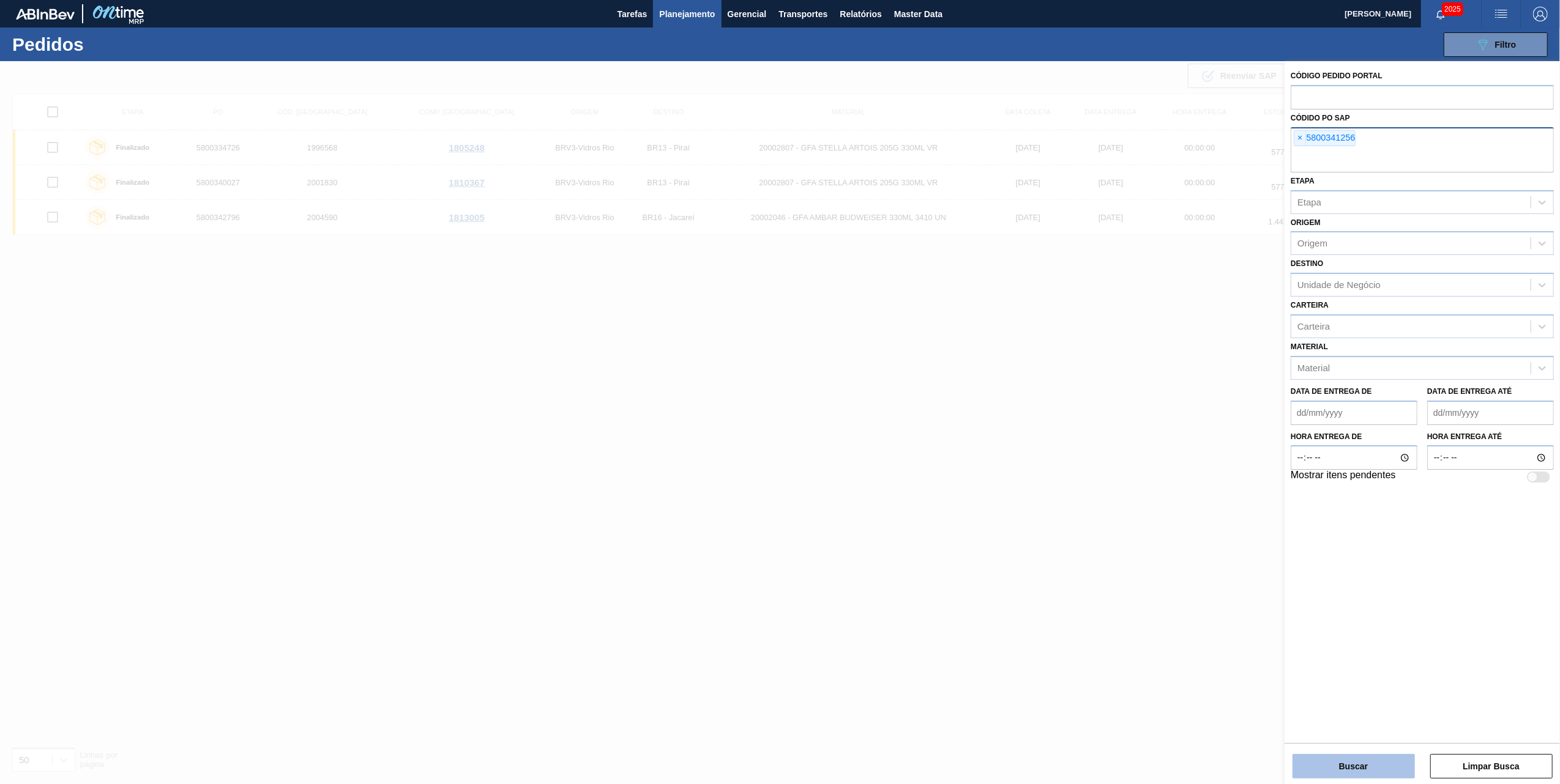
click at [1339, 771] on button "Buscar" at bounding box center [1354, 766] width 123 height 24
